Goal: Information Seeking & Learning: Find specific page/section

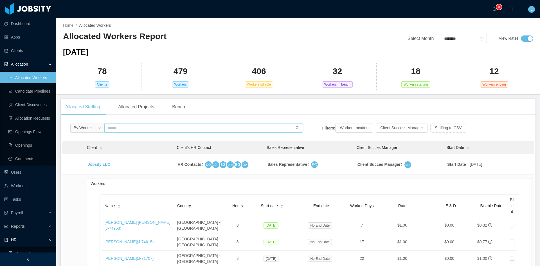
click at [131, 129] on input "text" at bounding box center [203, 128] width 199 height 9
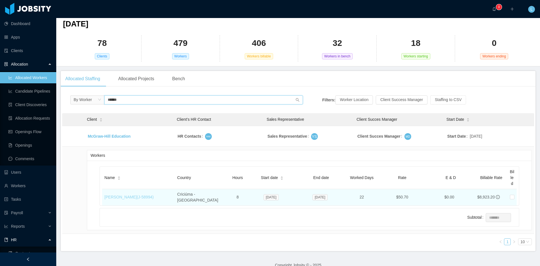
type input "******"
click at [150, 195] on link "[PERSON_NAME] (J- 58994 )" at bounding box center [128, 197] width 49 height 5
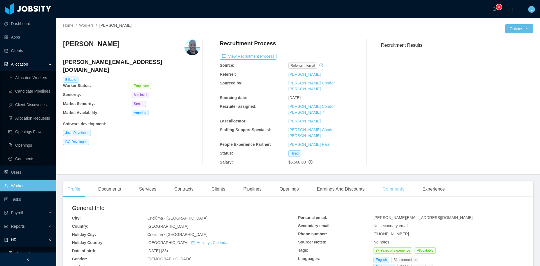
click at [385, 181] on div "Comments" at bounding box center [393, 189] width 31 height 16
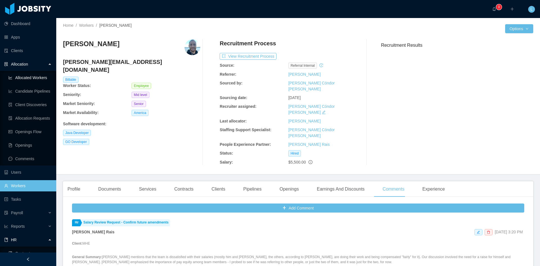
click at [38, 80] on link "Allocated Workers" at bounding box center [29, 77] width 43 height 11
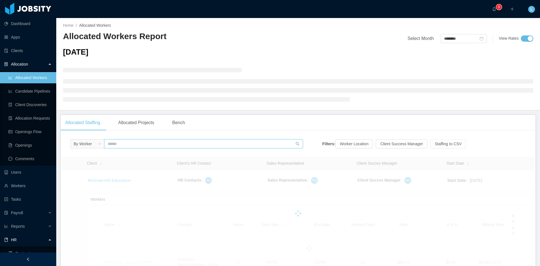
click at [129, 145] on input "text" at bounding box center [203, 143] width 199 height 9
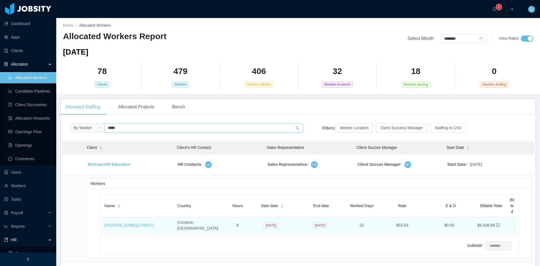
type input "*****"
click at [127, 218] on td "[PERSON_NAME] (J- 58937 )" at bounding box center [138, 225] width 73 height 16
click at [132, 223] on link "[PERSON_NAME] (J- 58937 )" at bounding box center [128, 225] width 49 height 5
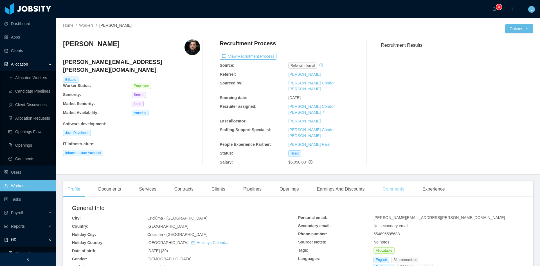
click at [383, 181] on div "Comments" at bounding box center [393, 189] width 31 height 16
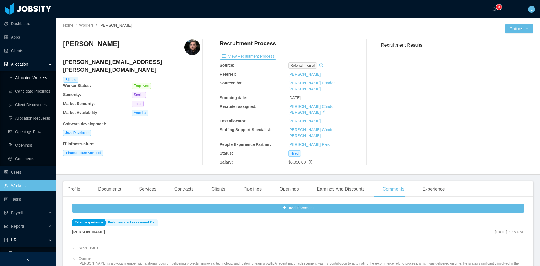
click at [43, 73] on link "Allocated Workers" at bounding box center [29, 77] width 43 height 11
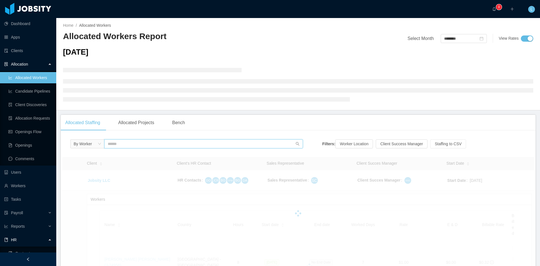
click at [121, 140] on input "text" at bounding box center [203, 143] width 199 height 9
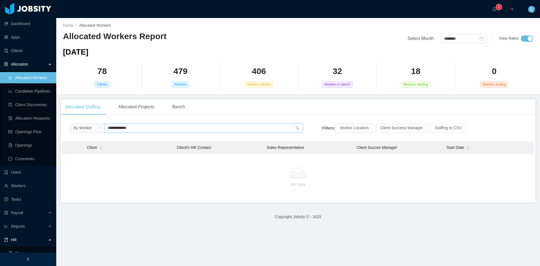
click at [133, 127] on input "**********" at bounding box center [203, 128] width 199 height 9
type input "**********"
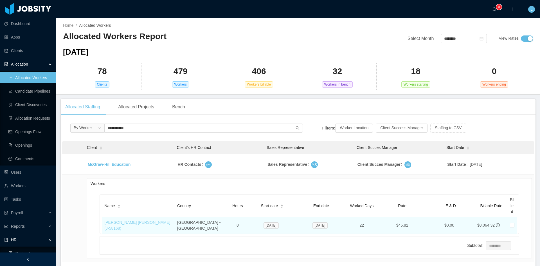
click at [139, 223] on link "[PERSON_NAME] [PERSON_NAME] (J- 58168 )" at bounding box center [137, 225] width 66 height 10
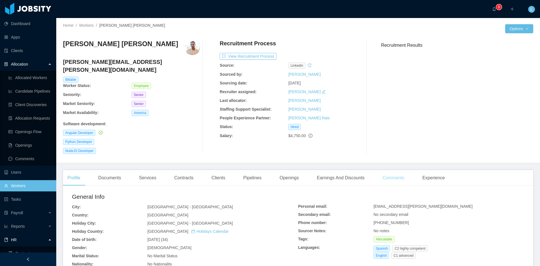
click at [389, 170] on div "Comments" at bounding box center [393, 178] width 31 height 16
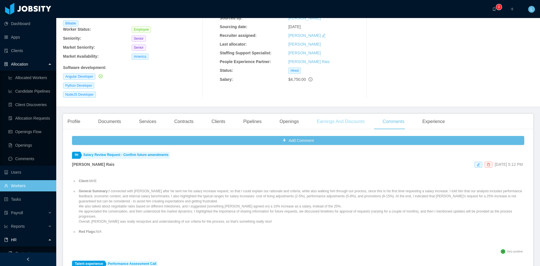
scroll to position [84, 0]
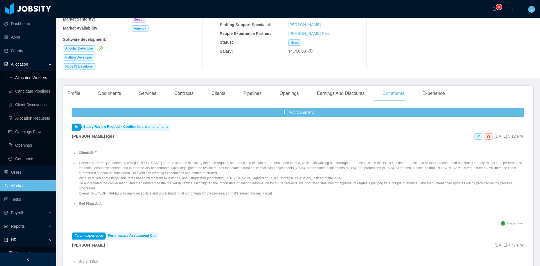
click at [34, 76] on link "Allocated Workers" at bounding box center [29, 77] width 43 height 11
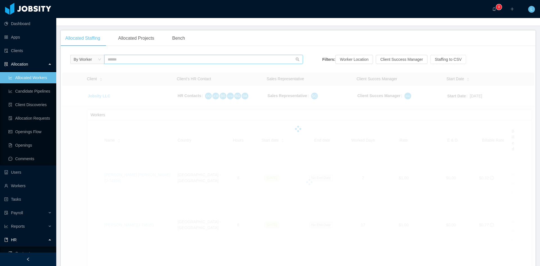
click at [145, 62] on input "text" at bounding box center [203, 59] width 199 height 9
type input "*********"
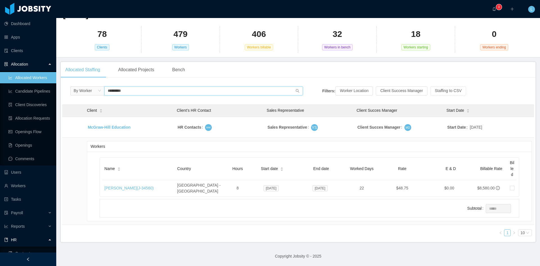
scroll to position [36, 0]
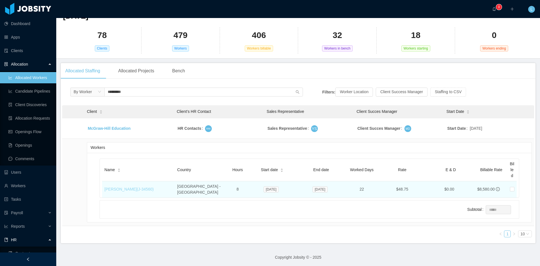
click at [147, 187] on link "[PERSON_NAME] (J- 34560 )" at bounding box center [128, 189] width 49 height 5
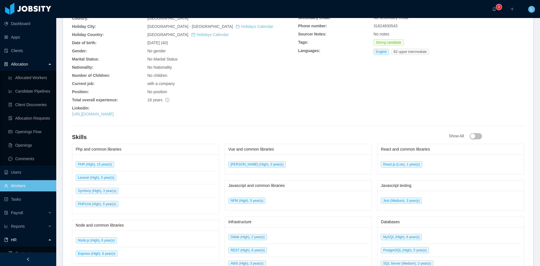
scroll to position [70, 0]
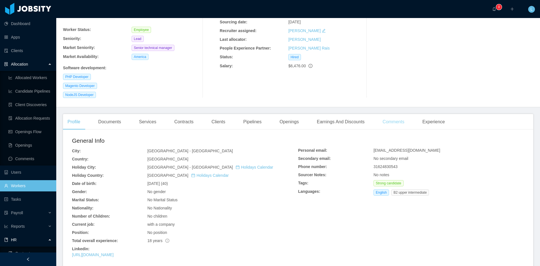
click at [380, 116] on div "Comments" at bounding box center [393, 122] width 31 height 16
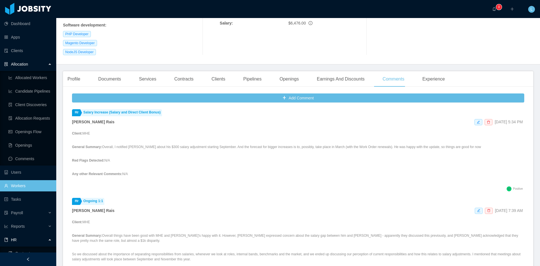
scroll to position [28, 0]
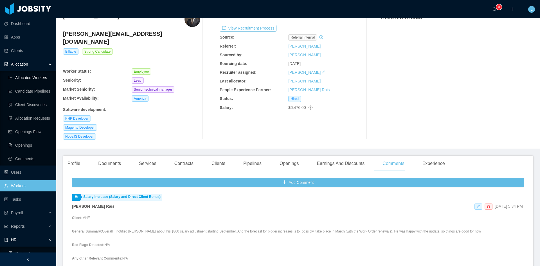
click at [48, 79] on link "Allocated Workers" at bounding box center [29, 77] width 43 height 11
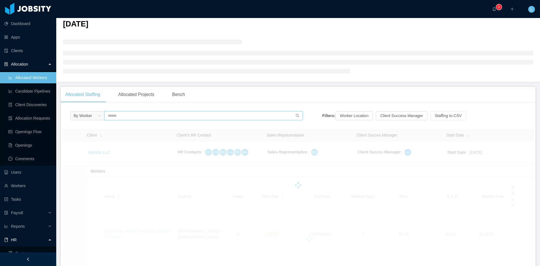
click at [163, 117] on input "text" at bounding box center [203, 115] width 199 height 9
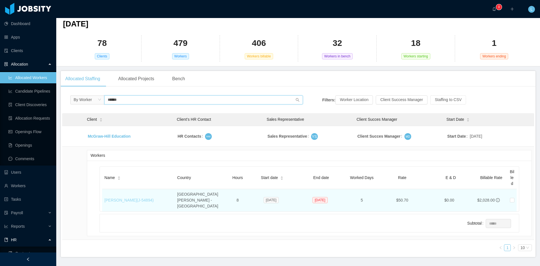
type input "******"
click at [129, 199] on link "[PERSON_NAME] (J- 54894 )" at bounding box center [128, 200] width 49 height 5
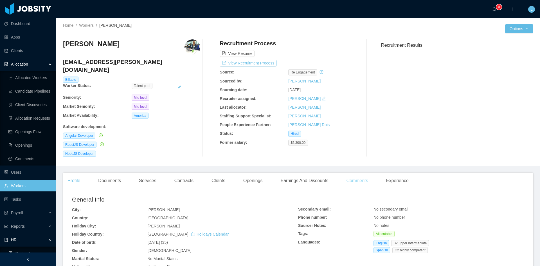
click at [358, 174] on div "Comments" at bounding box center [357, 181] width 31 height 16
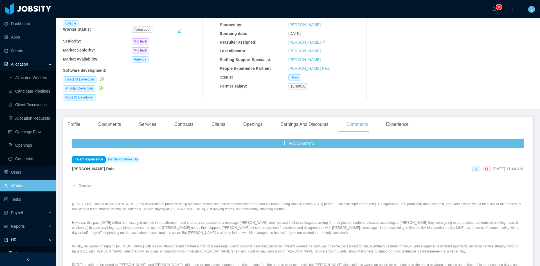
scroll to position [84, 0]
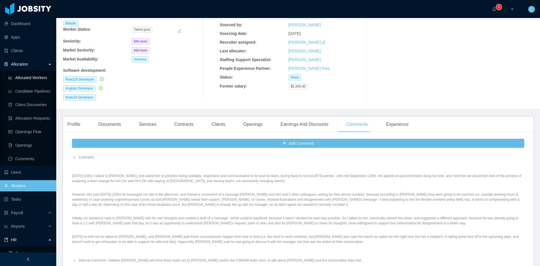
click at [44, 77] on link "Allocated Workers" at bounding box center [29, 77] width 43 height 11
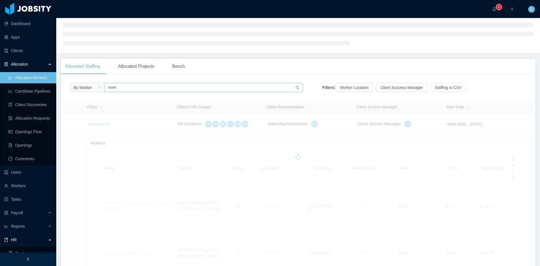
click at [136, 89] on input "text" at bounding box center [203, 87] width 199 height 9
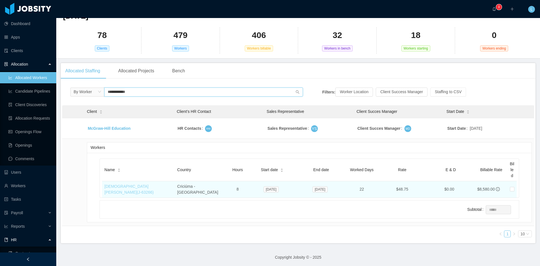
type input "**********"
click at [139, 185] on link "[DEMOGRAPHIC_DATA][PERSON_NAME] (J- 63266 )" at bounding box center [128, 189] width 49 height 10
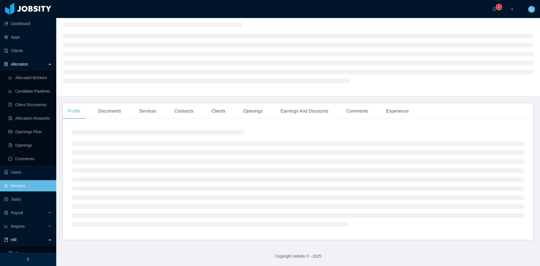
scroll to position [21, 0]
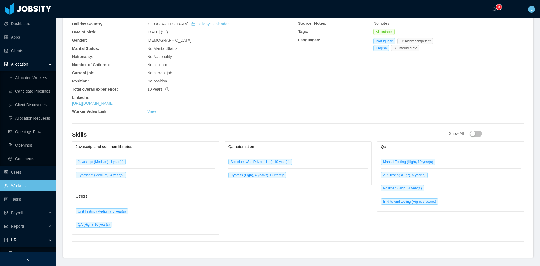
click at [354, 131] on h4 "Skills" at bounding box center [260, 135] width 377 height 8
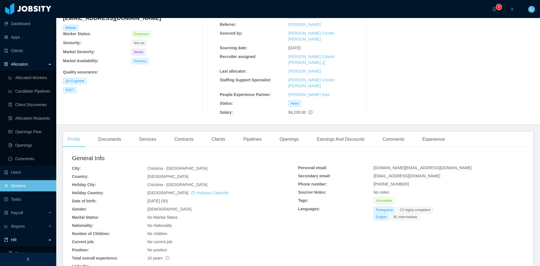
scroll to position [0, 0]
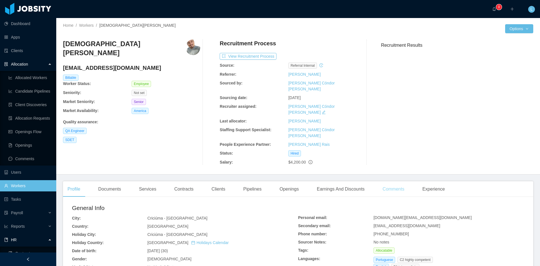
click at [392, 181] on div "Comments" at bounding box center [393, 189] width 31 height 16
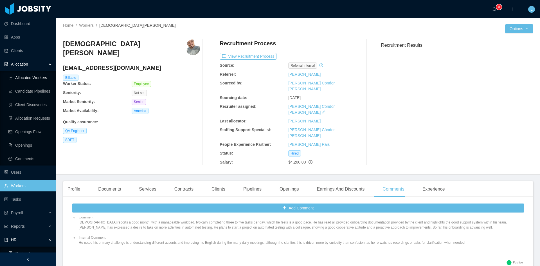
click at [16, 75] on link "Allocated Workers" at bounding box center [29, 77] width 43 height 11
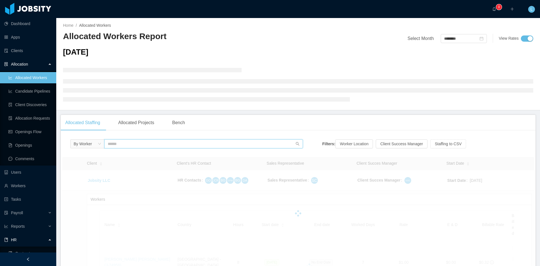
click at [143, 142] on input "text" at bounding box center [203, 143] width 199 height 9
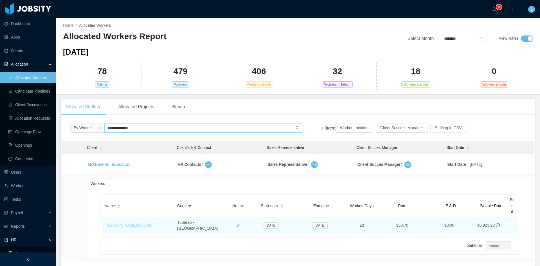
type input "**********"
click at [142, 223] on link "[PERSON_NAME] (J- 67545 )" at bounding box center [128, 225] width 49 height 5
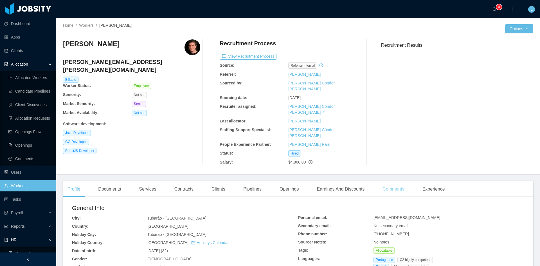
click at [391, 181] on div "Comments" at bounding box center [393, 189] width 31 height 16
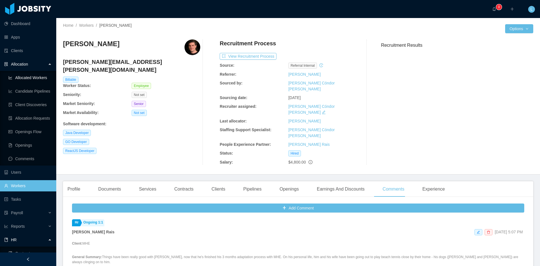
click at [31, 77] on link "Allocated Workers" at bounding box center [29, 77] width 43 height 11
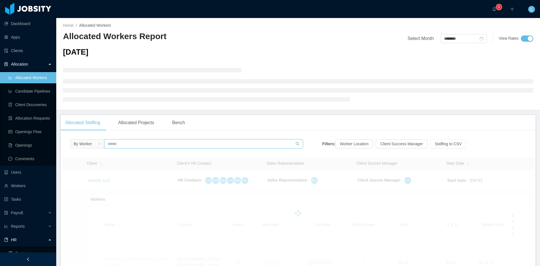
click at [126, 140] on input "text" at bounding box center [203, 143] width 199 height 9
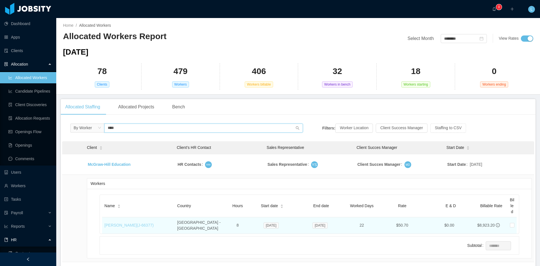
type input "****"
click at [140, 224] on link "[PERSON_NAME] (J- 66377 )" at bounding box center [128, 225] width 49 height 5
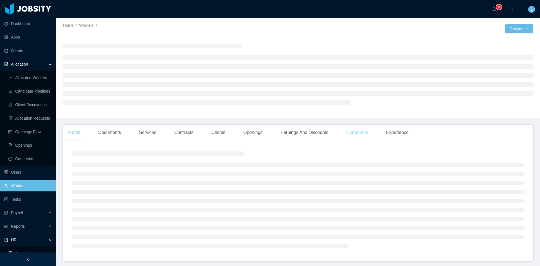
click at [357, 133] on div "Comments" at bounding box center [357, 133] width 31 height 16
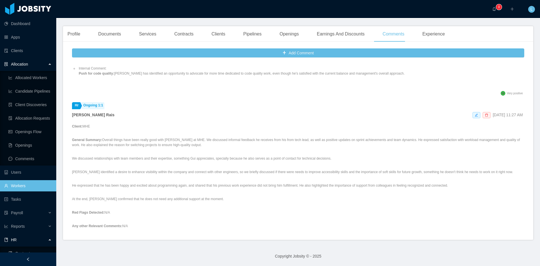
scroll to position [197, 0]
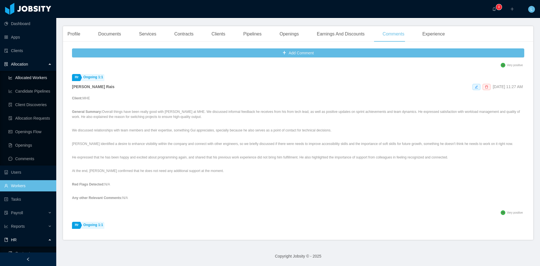
drag, startPoint x: 47, startPoint y: 79, endPoint x: 51, endPoint y: 85, distance: 6.9
click at [47, 78] on link "Allocated Workers" at bounding box center [29, 77] width 43 height 11
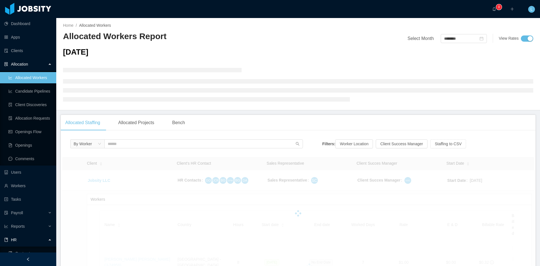
click at [136, 149] on div "By Worker" at bounding box center [186, 145] width 233 height 12
click at [132, 143] on input "text" at bounding box center [203, 143] width 199 height 9
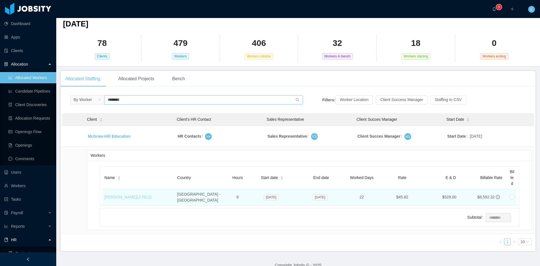
type input "********"
click at [118, 195] on link "[PERSON_NAME] (J- 7811 )" at bounding box center [127, 197] width 47 height 5
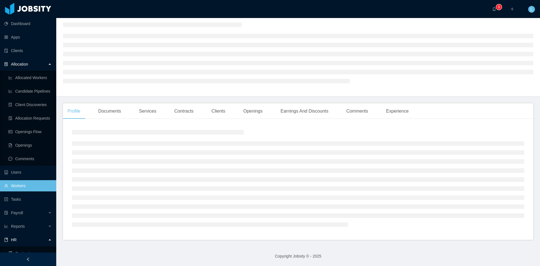
scroll to position [14, 0]
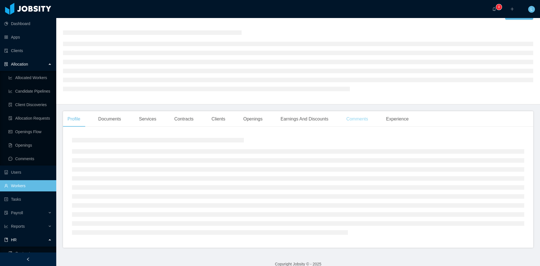
click at [343, 120] on div "Comments" at bounding box center [357, 119] width 31 height 16
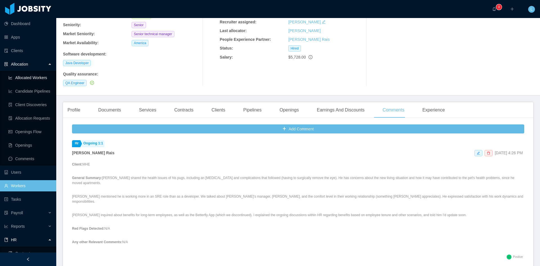
click at [41, 80] on link "Allocated Workers" at bounding box center [29, 77] width 43 height 11
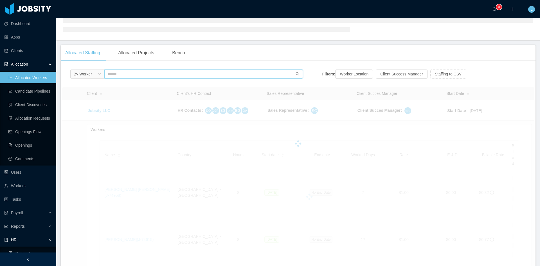
click at [205, 73] on input "text" at bounding box center [203, 73] width 199 height 9
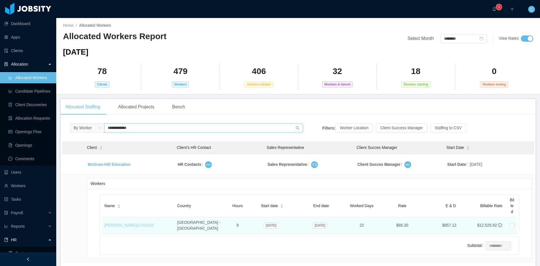
type input "**********"
click at [134, 223] on link "[PERSON_NAME] (J- 31310 )" at bounding box center [128, 225] width 49 height 5
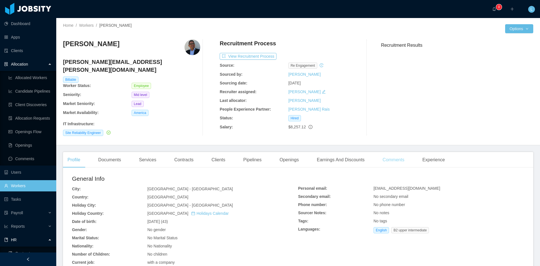
click at [389, 154] on div "Comments" at bounding box center [393, 160] width 31 height 16
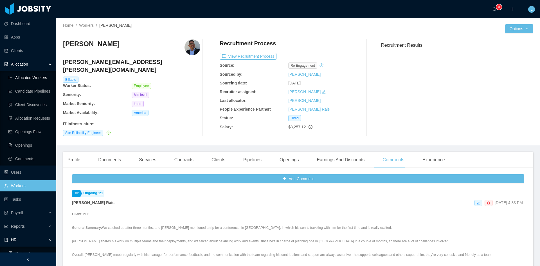
click at [43, 77] on link "Allocated Workers" at bounding box center [29, 77] width 43 height 11
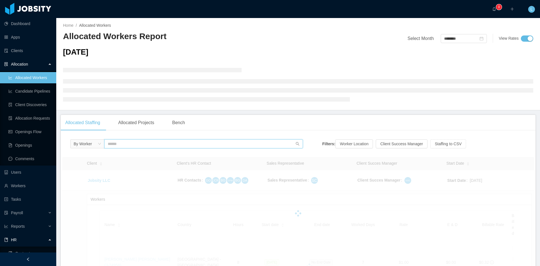
click at [150, 140] on input "text" at bounding box center [203, 143] width 199 height 9
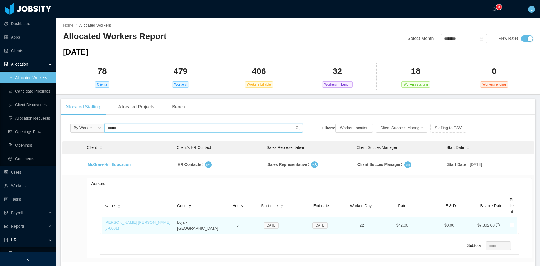
type input "******"
click at [138, 224] on link "[PERSON_NAME] [PERSON_NAME] (J- 6601 )" at bounding box center [137, 225] width 66 height 10
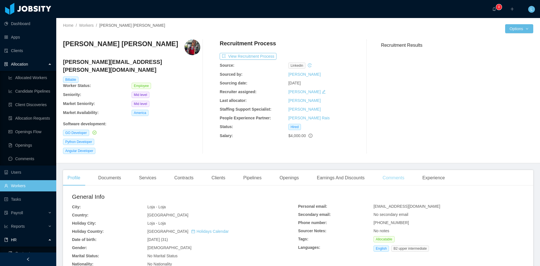
click at [392, 172] on div "Comments" at bounding box center [393, 178] width 31 height 16
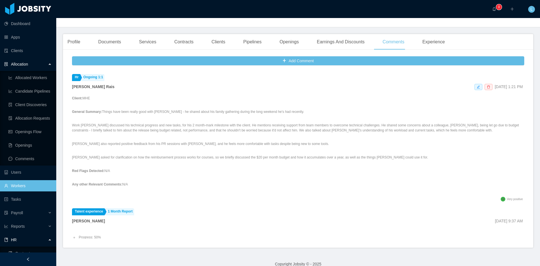
scroll to position [169, 0]
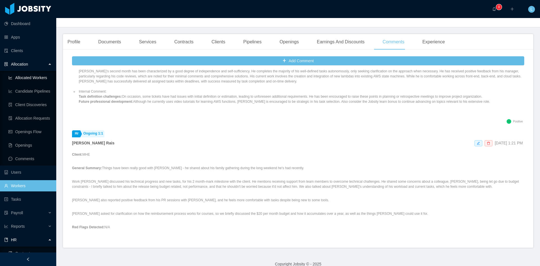
click at [33, 76] on link "Allocated Workers" at bounding box center [29, 77] width 43 height 11
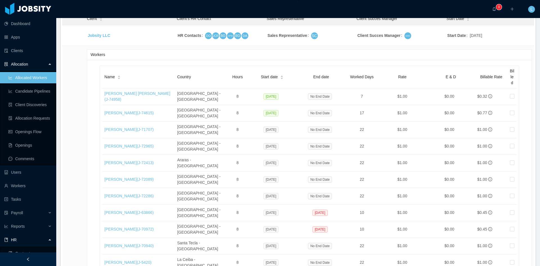
scroll to position [44, 0]
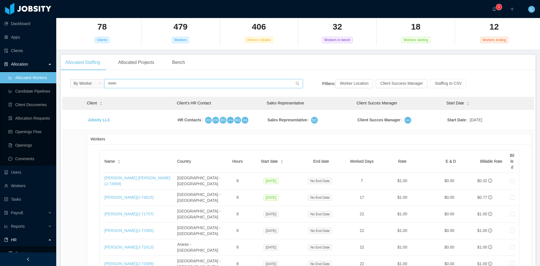
click at [122, 81] on input "text" at bounding box center [203, 83] width 199 height 9
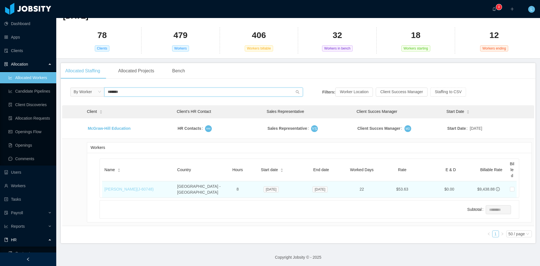
type input "*******"
click at [129, 187] on link "[PERSON_NAME] (J- 60748 )" at bounding box center [128, 189] width 49 height 5
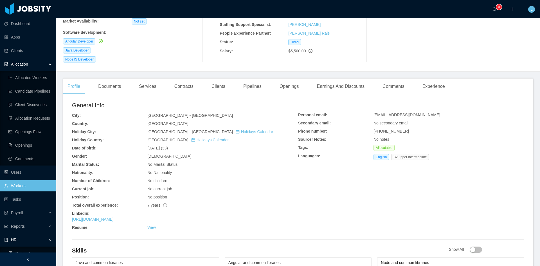
scroll to position [63, 0]
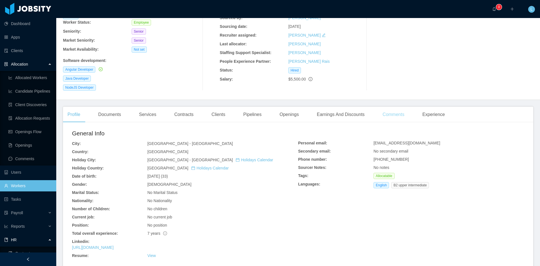
click at [388, 107] on div "Comments" at bounding box center [393, 115] width 31 height 16
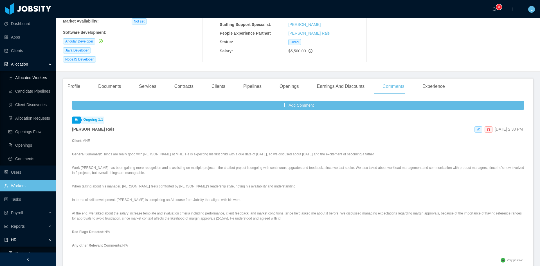
click at [35, 82] on link "Allocated Workers" at bounding box center [29, 77] width 43 height 11
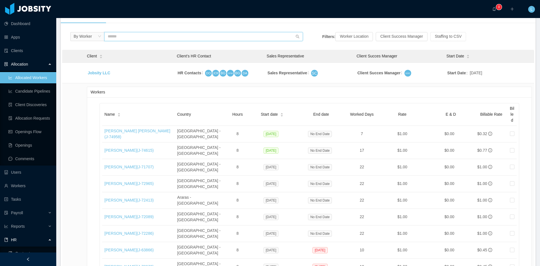
click at [127, 36] on input "text" at bounding box center [203, 36] width 199 height 9
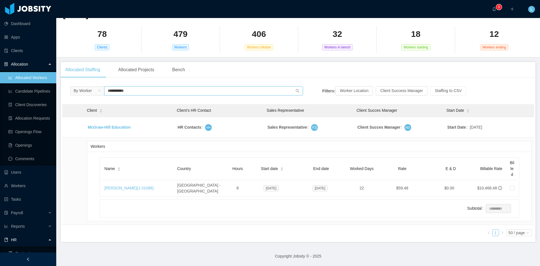
scroll to position [36, 0]
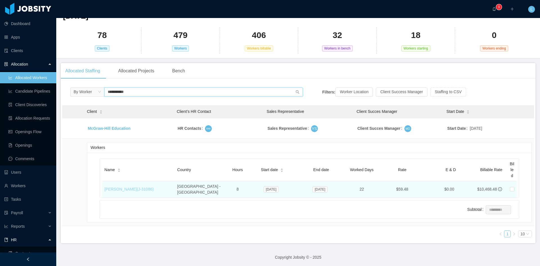
type input "**********"
click at [142, 187] on link "[PERSON_NAME] (J- 31086 )" at bounding box center [128, 189] width 49 height 5
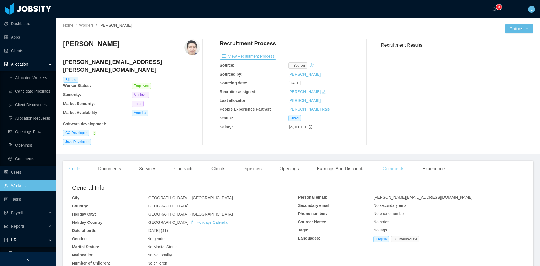
click at [391, 162] on div "Comments" at bounding box center [393, 169] width 31 height 16
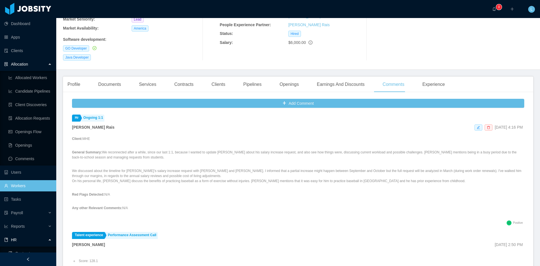
scroll to position [56, 0]
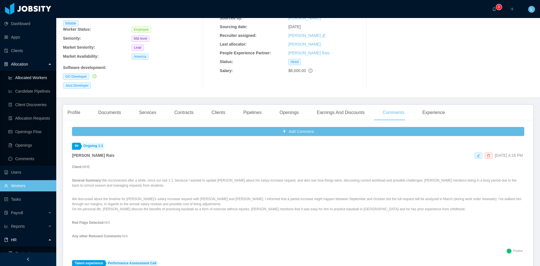
click at [40, 75] on link "Allocated Workers" at bounding box center [29, 77] width 43 height 11
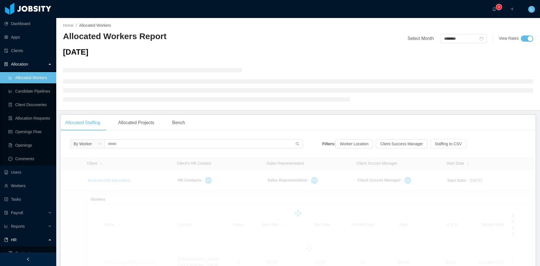
click at [130, 152] on div "By Worker Filters: Worker Location Client Success Manager Staffing to CSV Clien…" at bounding box center [298, 245] width 475 height 220
click at [127, 145] on input "text" at bounding box center [203, 143] width 199 height 9
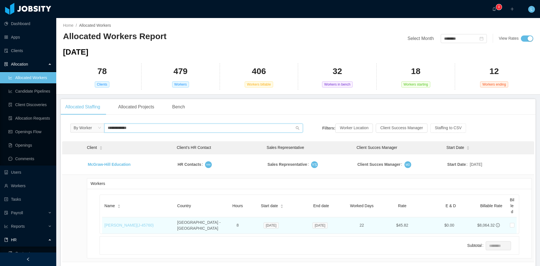
type input "**********"
click at [143, 223] on link "[PERSON_NAME] (J- 45760 )" at bounding box center [128, 225] width 49 height 5
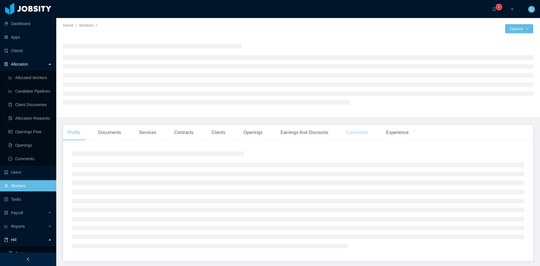
click at [367, 129] on div "Comments" at bounding box center [357, 133] width 31 height 16
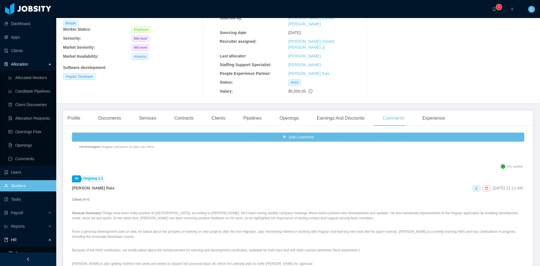
scroll to position [225, 0]
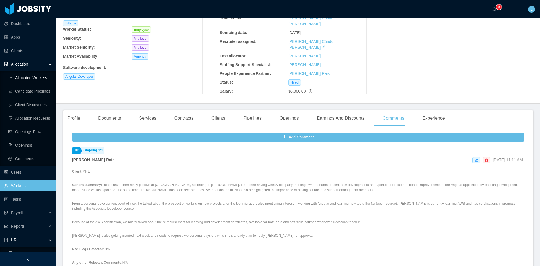
click at [39, 74] on link "Allocated Workers" at bounding box center [29, 77] width 43 height 11
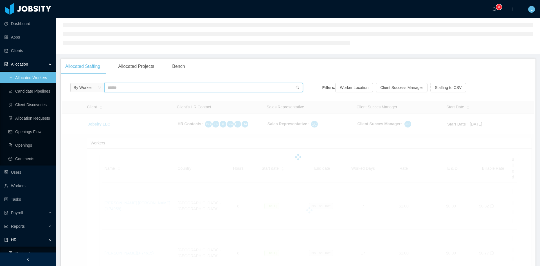
click at [131, 85] on input "text" at bounding box center [203, 87] width 199 height 9
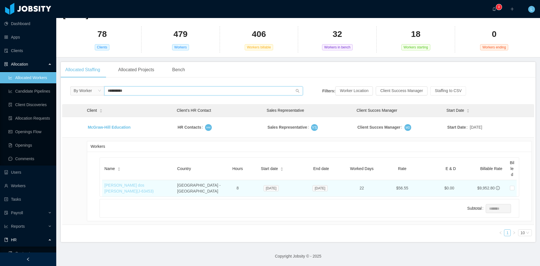
type input "**********"
click at [145, 183] on link "[PERSON_NAME] dos [PERSON_NAME] (J- 63453 )" at bounding box center [128, 188] width 49 height 10
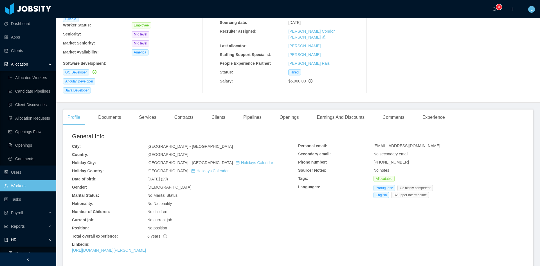
scroll to position [38, 0]
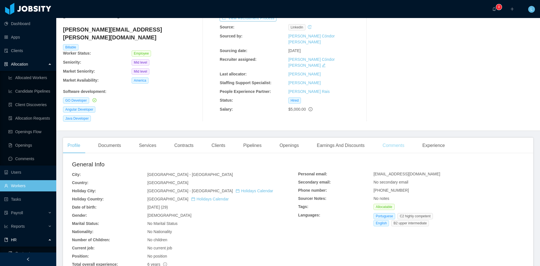
click at [379, 138] on div "Comments" at bounding box center [393, 146] width 31 height 16
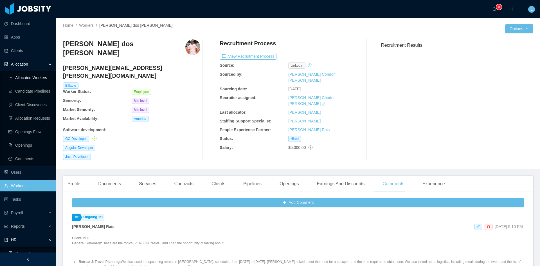
click at [25, 77] on link "Allocated Workers" at bounding box center [29, 77] width 43 height 11
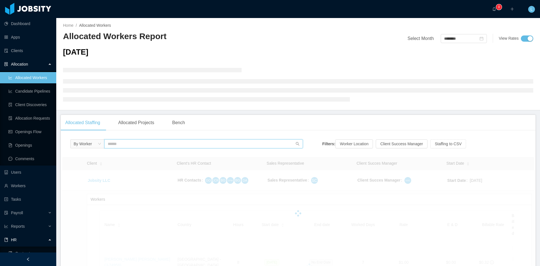
click at [149, 143] on input "text" at bounding box center [203, 143] width 199 height 9
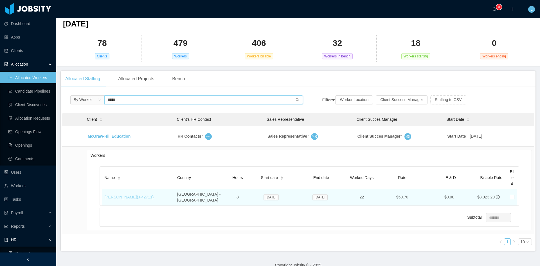
type input "*****"
click at [116, 195] on link "[PERSON_NAME] (J- 42711 )" at bounding box center [128, 197] width 49 height 5
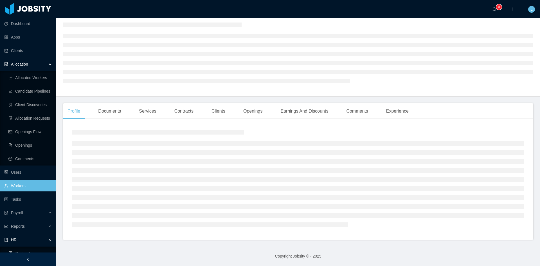
scroll to position [14, 0]
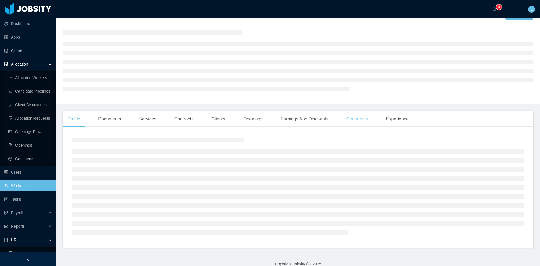
click at [353, 117] on div "Comments" at bounding box center [357, 119] width 31 height 16
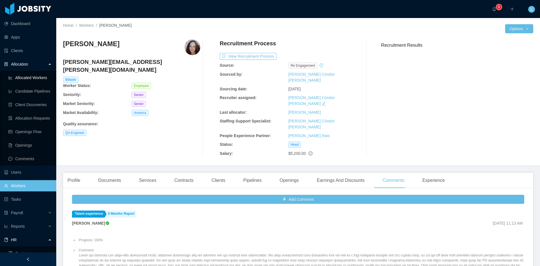
click at [45, 75] on link "Allocated Workers" at bounding box center [29, 77] width 43 height 11
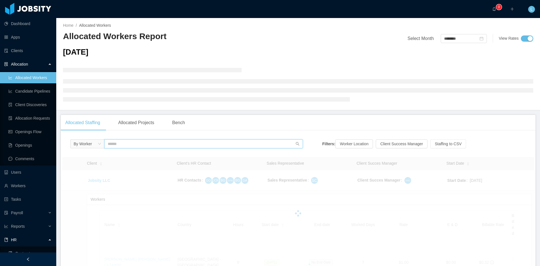
click at [197, 143] on input "text" at bounding box center [203, 143] width 199 height 9
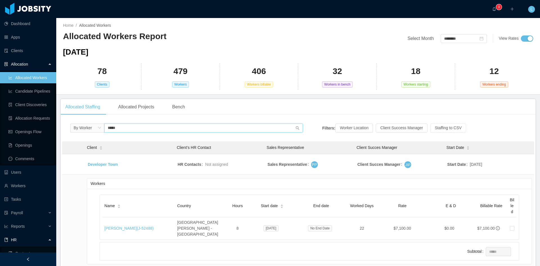
scroll to position [42, 0]
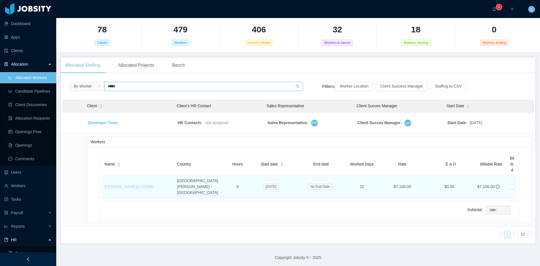
type input "*****"
click at [142, 184] on link "[PERSON_NAME] (J- 52488 )" at bounding box center [128, 186] width 49 height 5
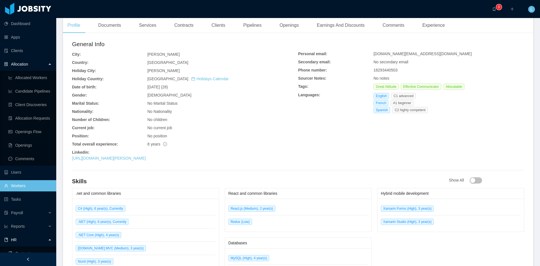
scroll to position [12, 0]
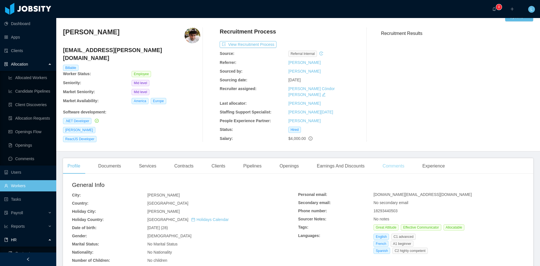
click at [400, 165] on div "Comments" at bounding box center [393, 166] width 31 height 16
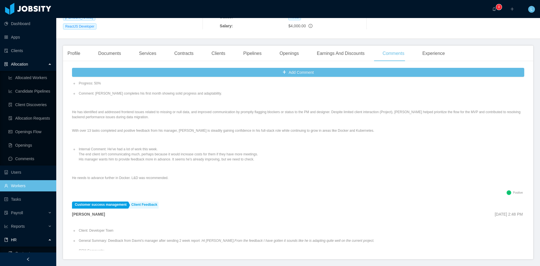
scroll to position [169, 0]
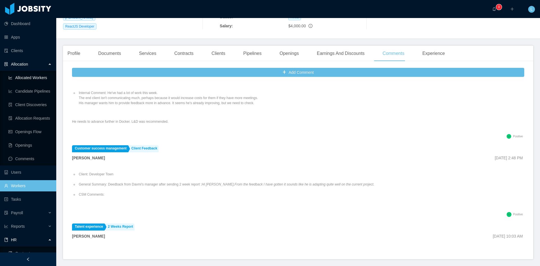
click at [43, 75] on link "Allocated Workers" at bounding box center [29, 77] width 43 height 11
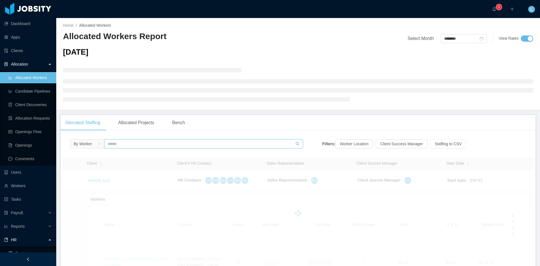
click at [127, 143] on input "text" at bounding box center [203, 143] width 199 height 9
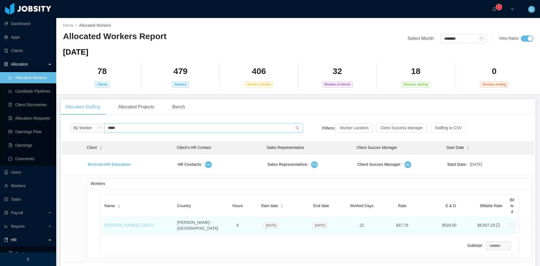
type input "*****"
click at [147, 223] on link "[PERSON_NAME] (J- 29972 )" at bounding box center [128, 225] width 49 height 5
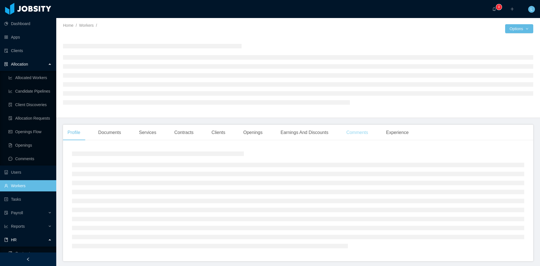
click at [365, 134] on div "Comments" at bounding box center [357, 133] width 31 height 16
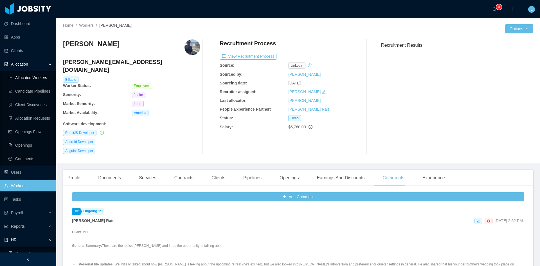
click at [47, 78] on link "Allocated Workers" at bounding box center [29, 77] width 43 height 11
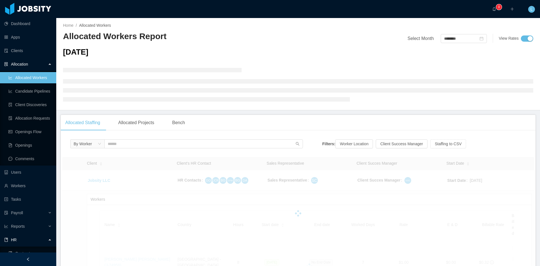
click at [137, 150] on div "By Worker" at bounding box center [186, 145] width 233 height 12
click at [132, 144] on input "text" at bounding box center [203, 143] width 199 height 9
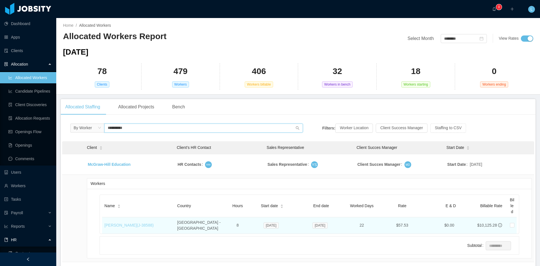
type input "**********"
click at [138, 226] on link "[PERSON_NAME] (J- 38588 )" at bounding box center [128, 225] width 49 height 5
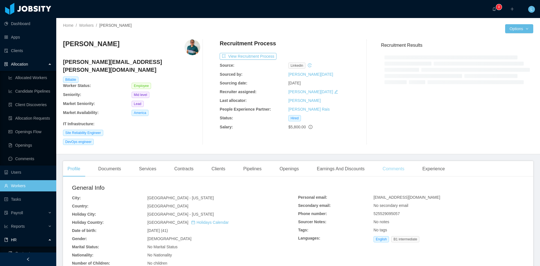
click at [393, 134] on div "Recruitment Results" at bounding box center [455, 91] width 157 height 105
click at [394, 161] on div "Comments" at bounding box center [393, 169] width 31 height 16
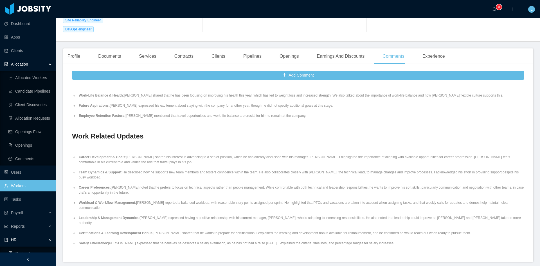
scroll to position [113, 0]
